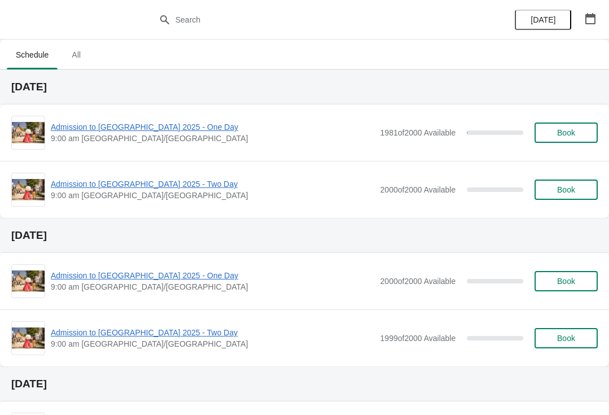
click at [166, 127] on span "Admission to [GEOGRAPHIC_DATA] 2025 - One Day" at bounding box center [213, 126] width 324 height 11
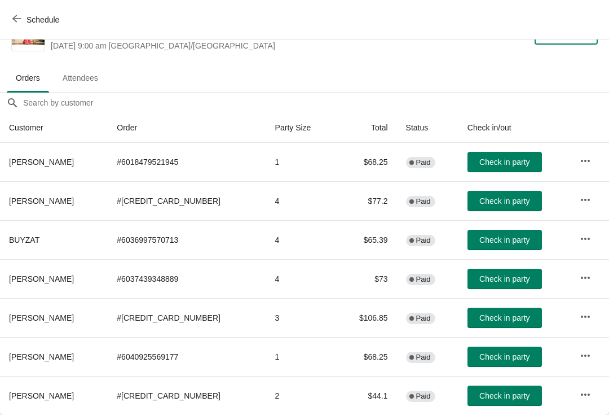
scroll to position [33, 0]
click at [503, 276] on span "Check in party" at bounding box center [504, 278] width 50 height 9
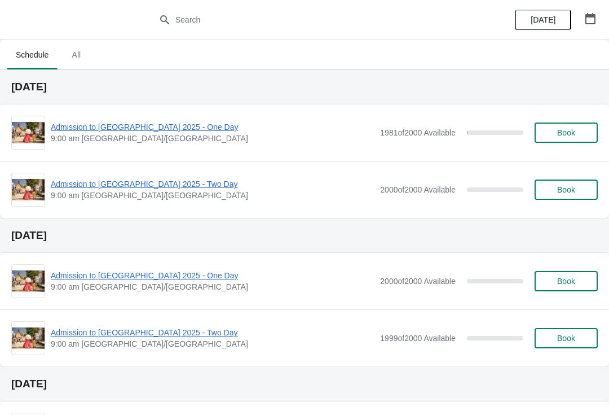
click at [179, 116] on div "Admission to [GEOGRAPHIC_DATA] 2025 - One Day 9:00 am [GEOGRAPHIC_DATA]/[GEOGRA…" at bounding box center [304, 133] width 587 height 34
click at [170, 119] on div "Admission to Barkerville 2025 - One Day 9:00 am America/Vancouver 1981 of 2000 …" at bounding box center [304, 133] width 587 height 34
click at [171, 131] on span "Admission to [GEOGRAPHIC_DATA] 2025 - One Day" at bounding box center [213, 126] width 324 height 11
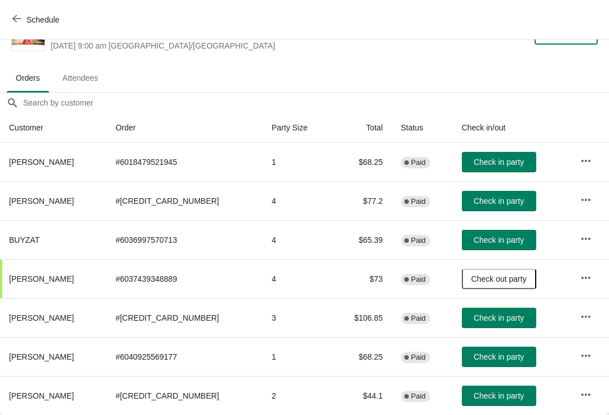
scroll to position [33, 0]
click at [78, 67] on button "Attendees" at bounding box center [80, 77] width 58 height 29
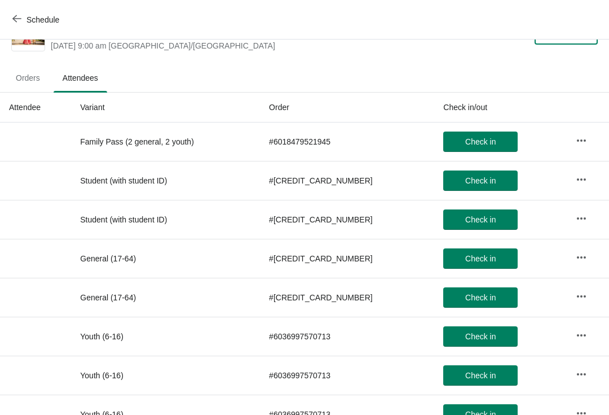
click at [29, 73] on span "Orders" at bounding box center [28, 78] width 42 height 20
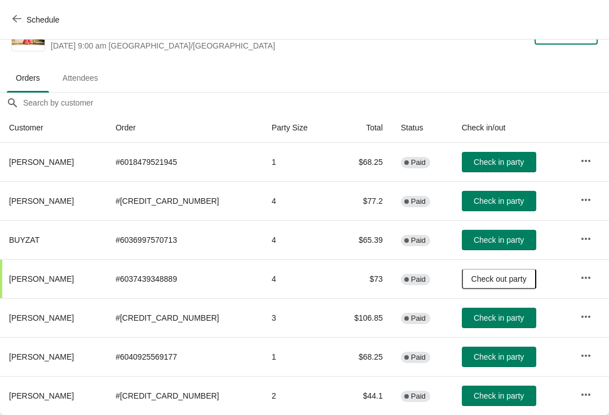
click at [8, 17] on button "Schedule" at bounding box center [37, 20] width 63 height 20
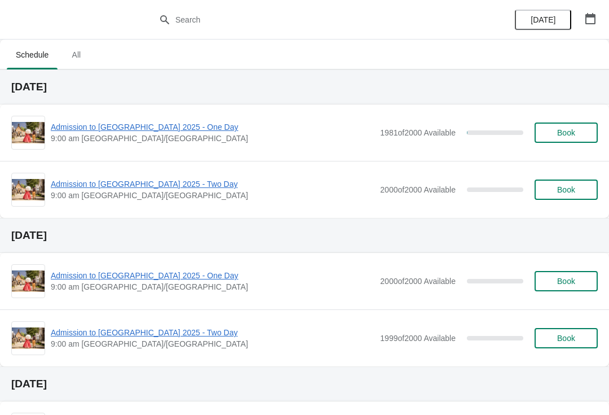
click at [150, 130] on span "Admission to [GEOGRAPHIC_DATA] 2025 - One Day" at bounding box center [213, 126] width 324 height 11
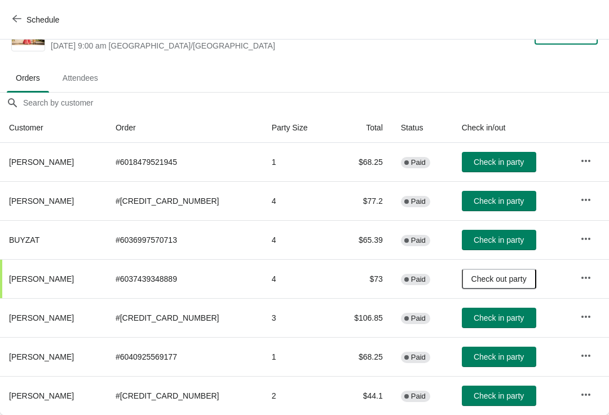
scroll to position [33, 0]
click at [499, 394] on span "Check in party" at bounding box center [499, 395] width 50 height 9
